Goal: Information Seeking & Learning: Learn about a topic

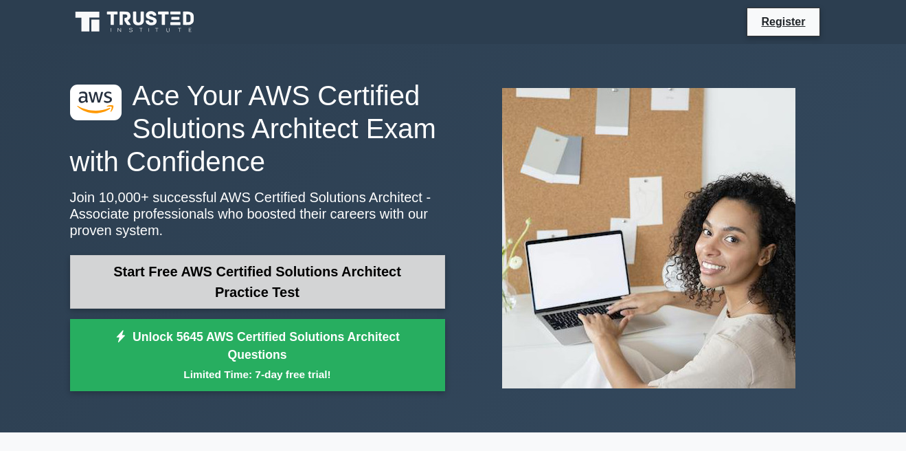
click at [269, 308] on link "Start Free AWS Certified Solutions Architect Practice Test" at bounding box center [257, 282] width 375 height 54
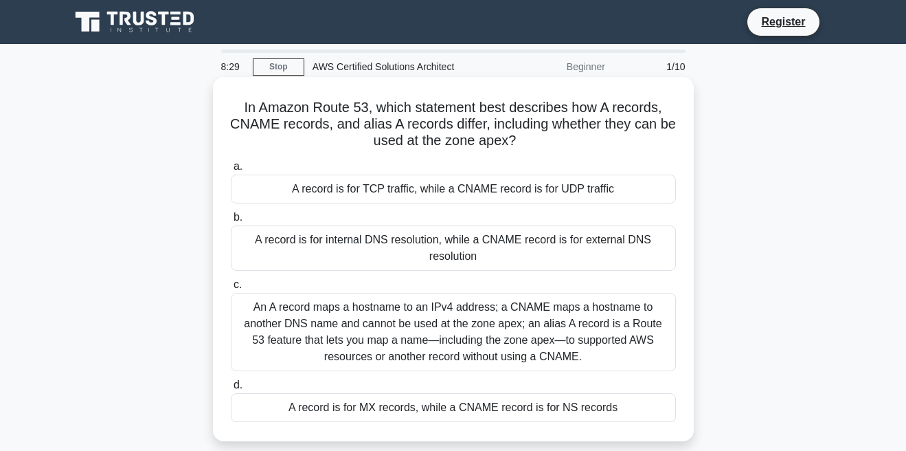
click at [416, 281] on label "c. An A record maps a hostname to an IPv4 address; a CNAME maps a hostname to a…" at bounding box center [453, 323] width 445 height 95
click at [231, 281] on input "c. An A record maps a hostname to an IPv4 address; a CNAME maps a hostname to a…" at bounding box center [231, 284] width 0 height 9
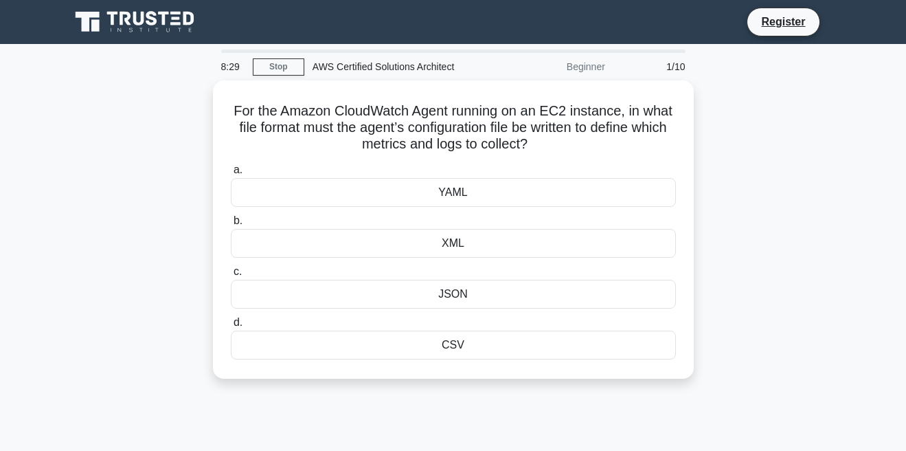
click at [423, 264] on label "c. JSON" at bounding box center [453, 285] width 445 height 45
click at [231, 267] on input "c. JSON" at bounding box center [231, 271] width 0 height 9
radio input "true"
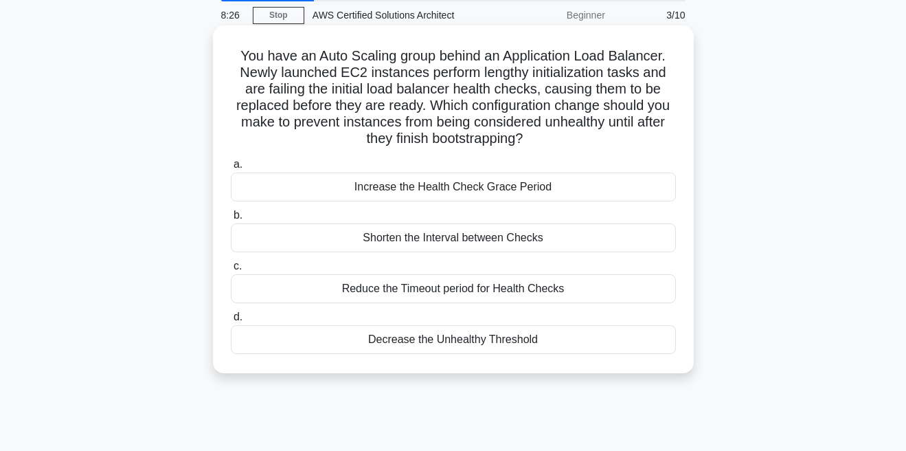
scroll to position [78, 0]
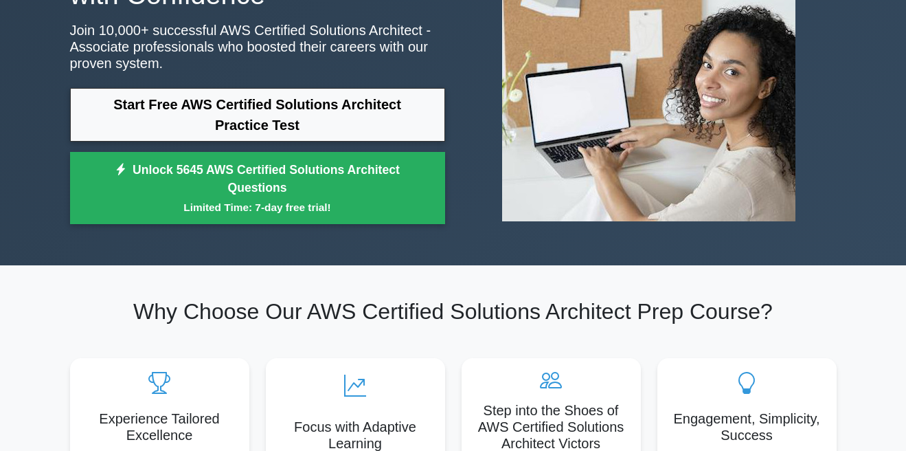
scroll to position [235, 0]
